Goal: Contribute content: Contribute content

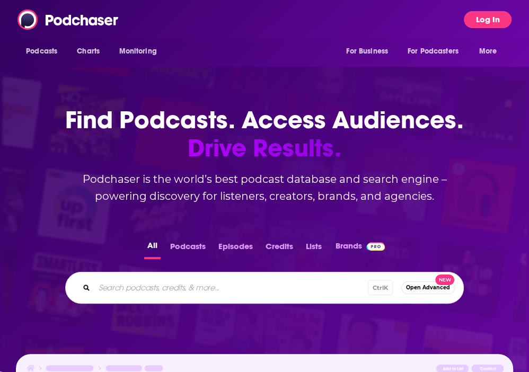
click at [484, 20] on button "Log In" at bounding box center [488, 19] width 48 height 17
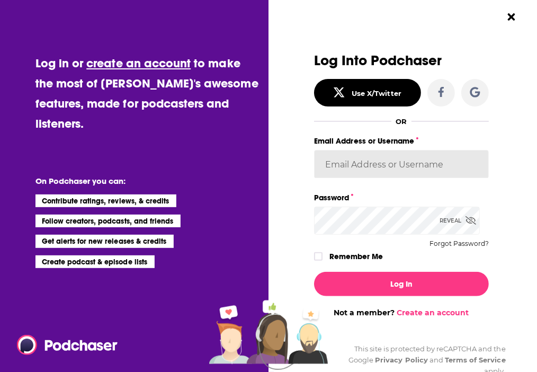
click at [375, 167] on input "Email Address or Username" at bounding box center [401, 164] width 175 height 29
click at [377, 163] on input "Email Address or Username" at bounding box center [401, 164] width 175 height 29
type input "[EMAIL_ADDRESS][DOMAIN_NAME]"
click at [451, 217] on div "Reveal" at bounding box center [458, 221] width 37 height 28
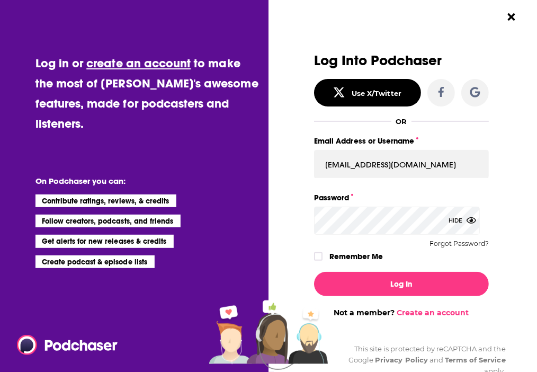
click at [403, 297] on div "Log In Not a member? Create an account" at bounding box center [401, 290] width 175 height 54
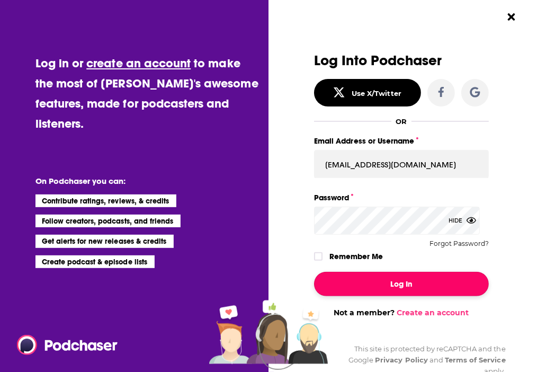
click at [398, 288] on button "Log In" at bounding box center [401, 284] width 175 height 24
click at [397, 279] on button "Dialog" at bounding box center [401, 284] width 175 height 24
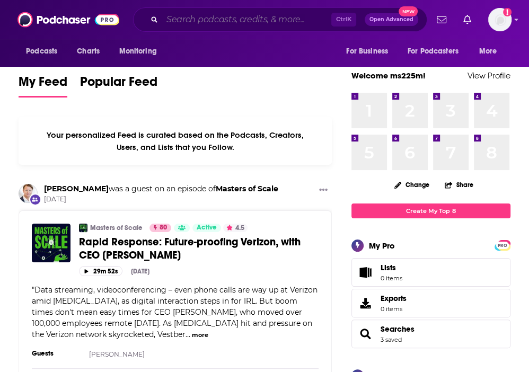
click at [188, 23] on input "Search podcasts, credits, & more..." at bounding box center [246, 19] width 169 height 17
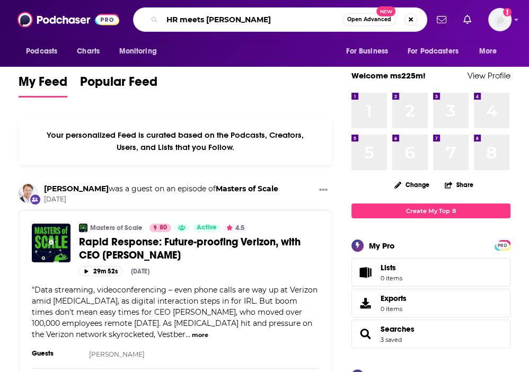
type input "HR meets [PERSON_NAME]"
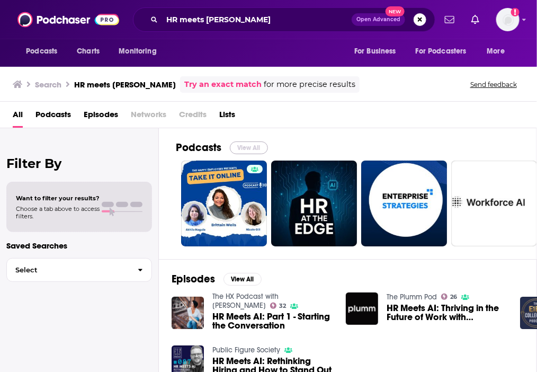
click at [247, 143] on button "View All" at bounding box center [249, 147] width 38 height 13
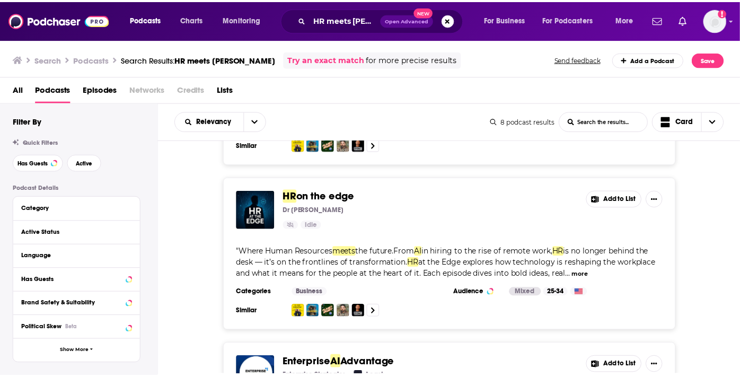
scroll to position [141, 0]
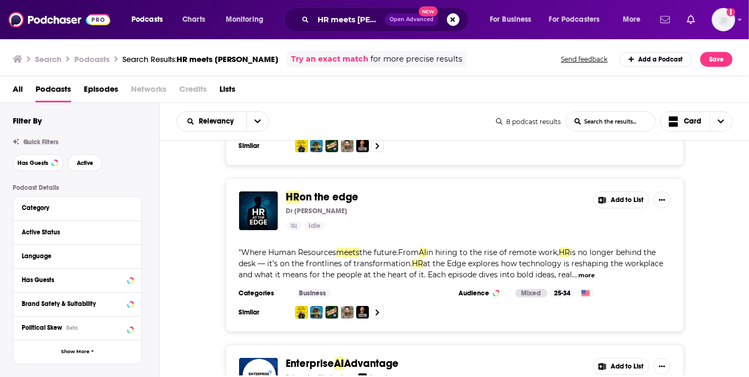
click at [528, 19] on icon "Show notifications dropdown" at bounding box center [665, 20] width 10 height 10
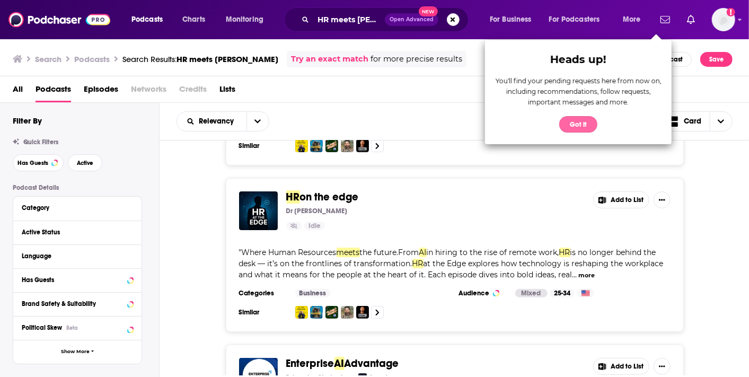
click at [528, 123] on button "Got it" at bounding box center [578, 124] width 38 height 16
click at [528, 125] on button "Got it" at bounding box center [578, 124] width 38 height 16
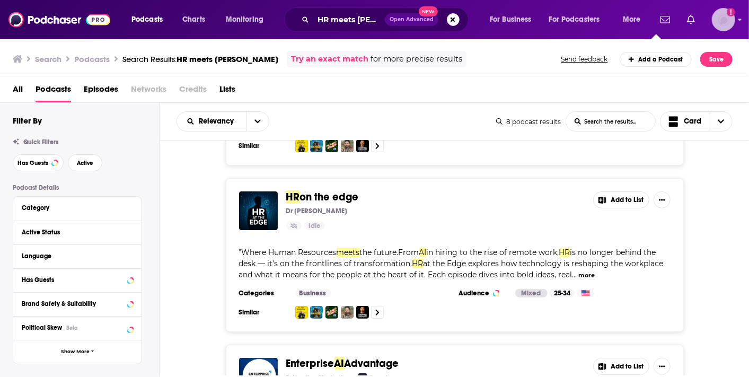
click at [528, 21] on icon "Show profile menu" at bounding box center [740, 19] width 4 height 6
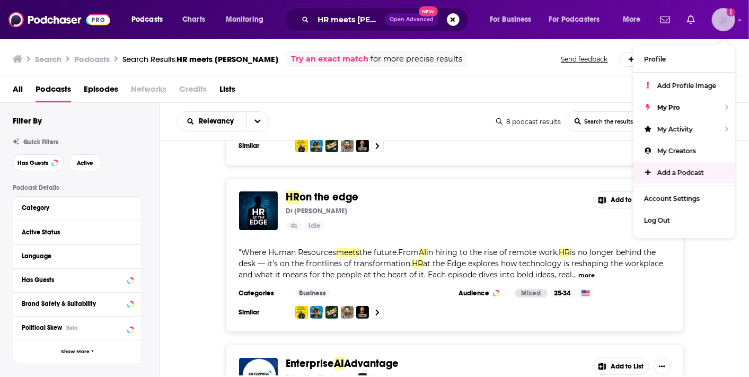
click at [528, 178] on link "Add a Podcast" at bounding box center [684, 173] width 102 height 22
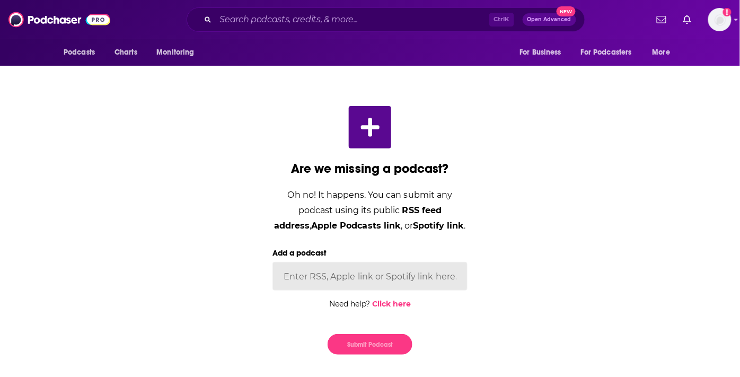
click at [367, 262] on input "Add a podcast" at bounding box center [369, 276] width 195 height 29
paste input "[URL][DOMAIN_NAME]"
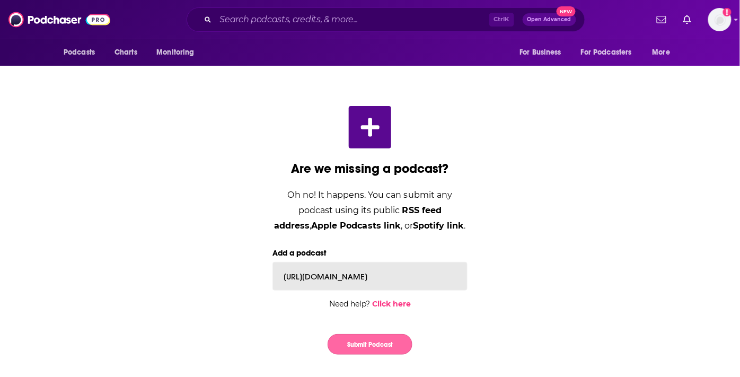
type input "[URL][DOMAIN_NAME]"
click at [385, 334] on button "Submit Podcast" at bounding box center [369, 344] width 85 height 21
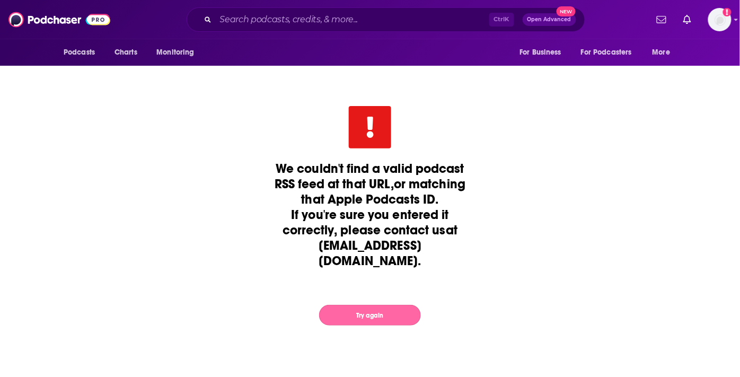
click at [371, 305] on button "Try again" at bounding box center [370, 315] width 102 height 21
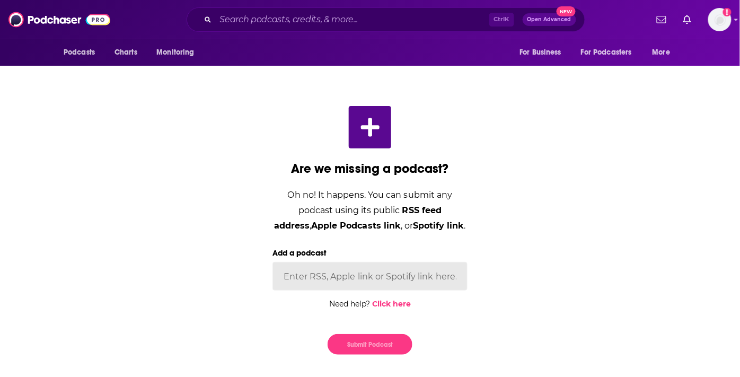
click at [339, 262] on input "Add a podcast" at bounding box center [369, 276] width 195 height 29
paste input "[URL][DOMAIN_NAME]"
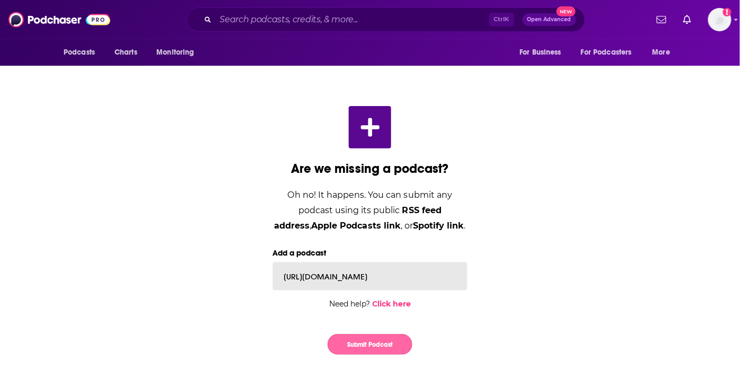
type input "[URL][DOMAIN_NAME]"
click at [370, 334] on button "Submit Podcast" at bounding box center [369, 344] width 85 height 21
click at [368, 334] on button "Submit Podcast" at bounding box center [369, 344] width 85 height 21
